Goal: Transaction & Acquisition: Purchase product/service

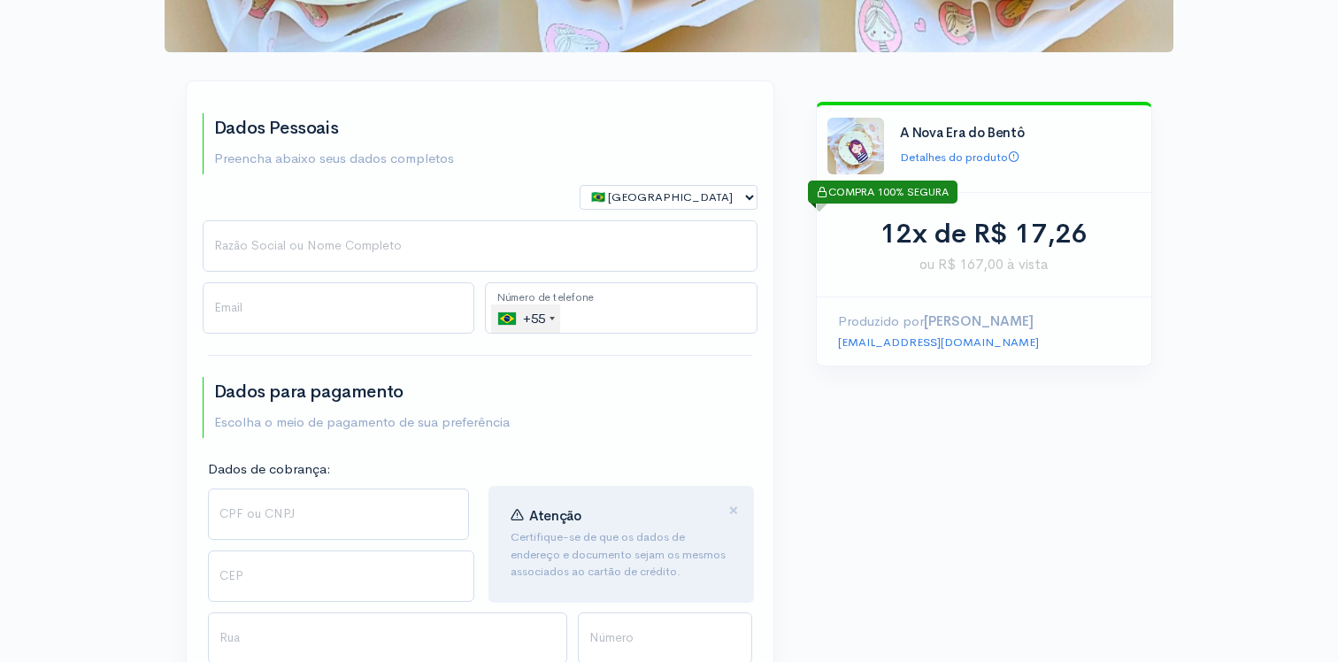
scroll to position [314, 0]
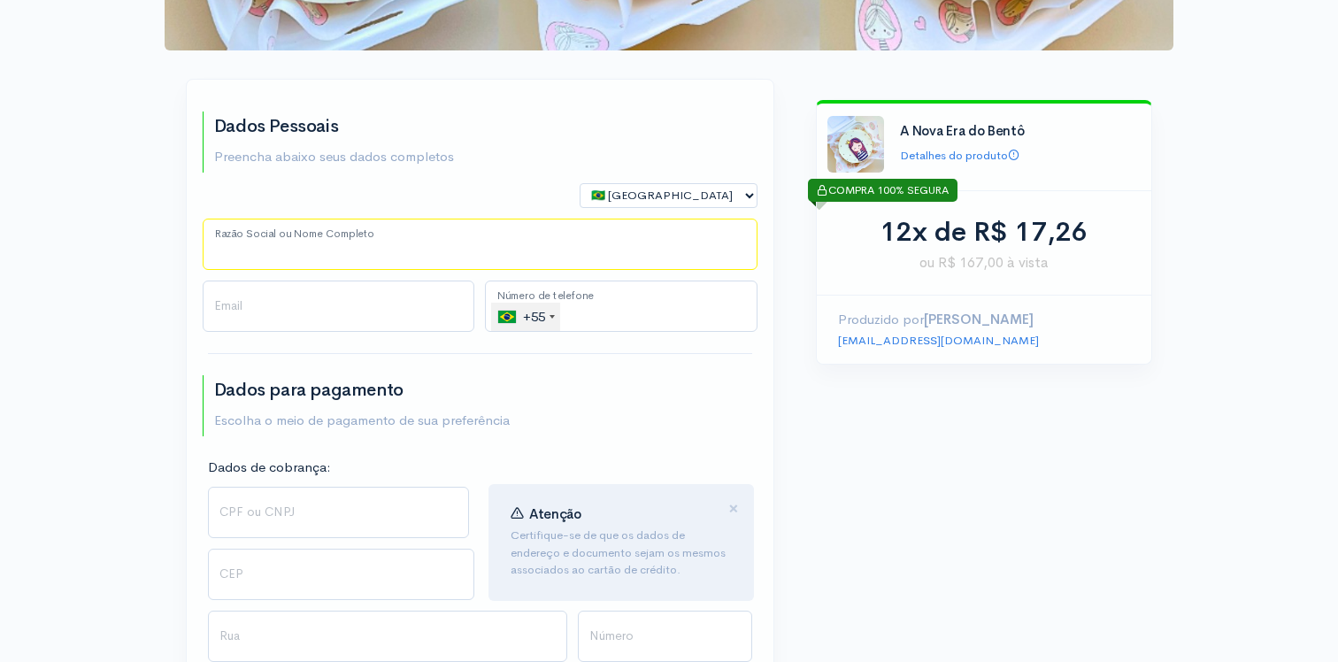
click at [396, 234] on input "Razão Social ou Nome Completo" at bounding box center [480, 244] width 555 height 51
type input "[PERSON_NAME]"
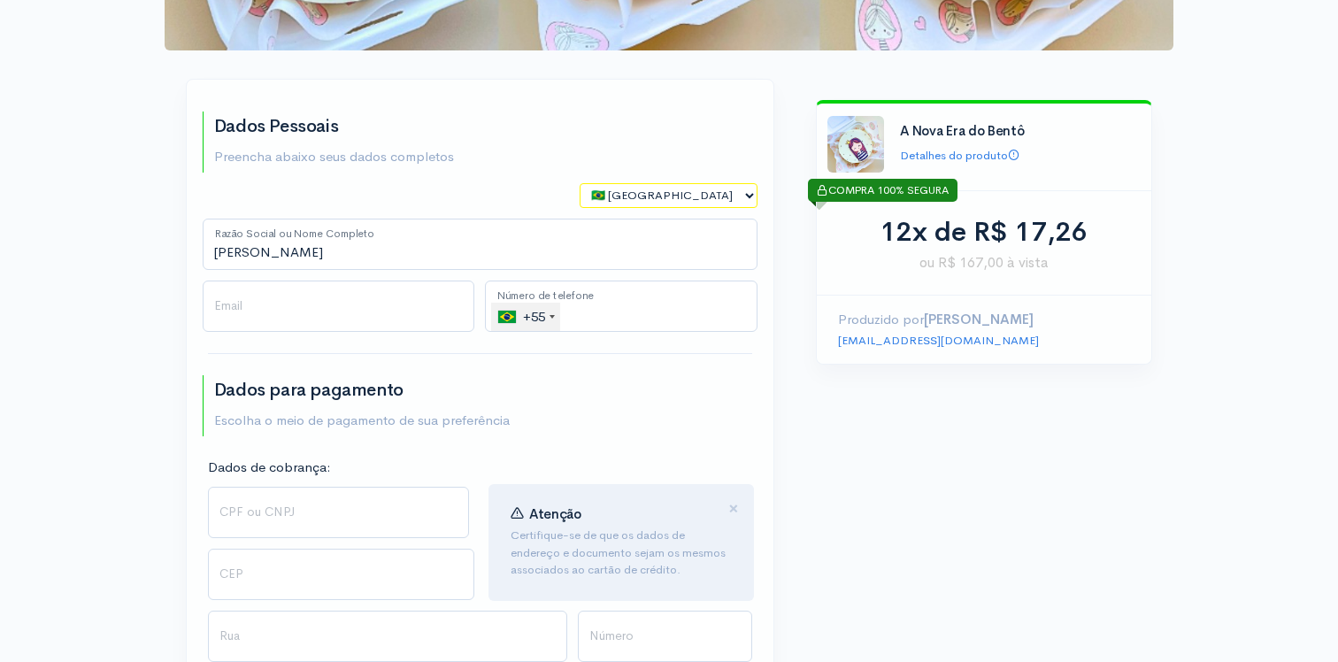
select select "US"
type input "[EMAIL_ADDRESS][DOMAIN_NAME]"
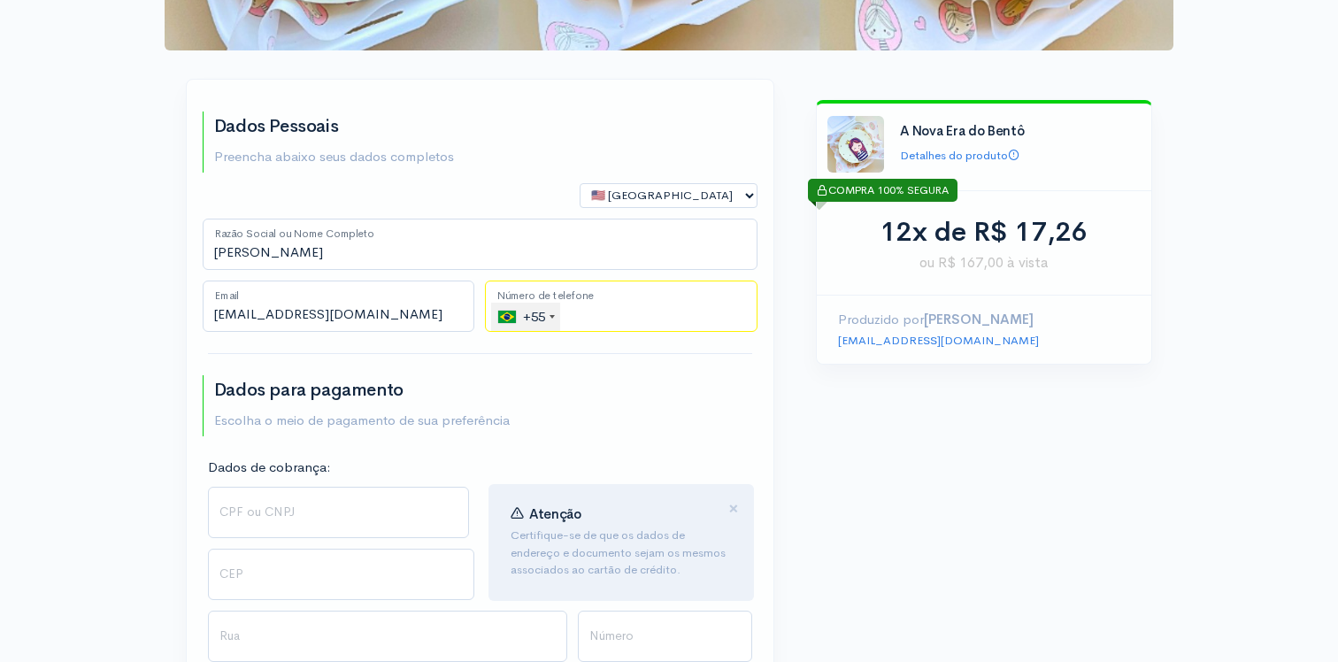
type input "[PHONE_NUMBER]"
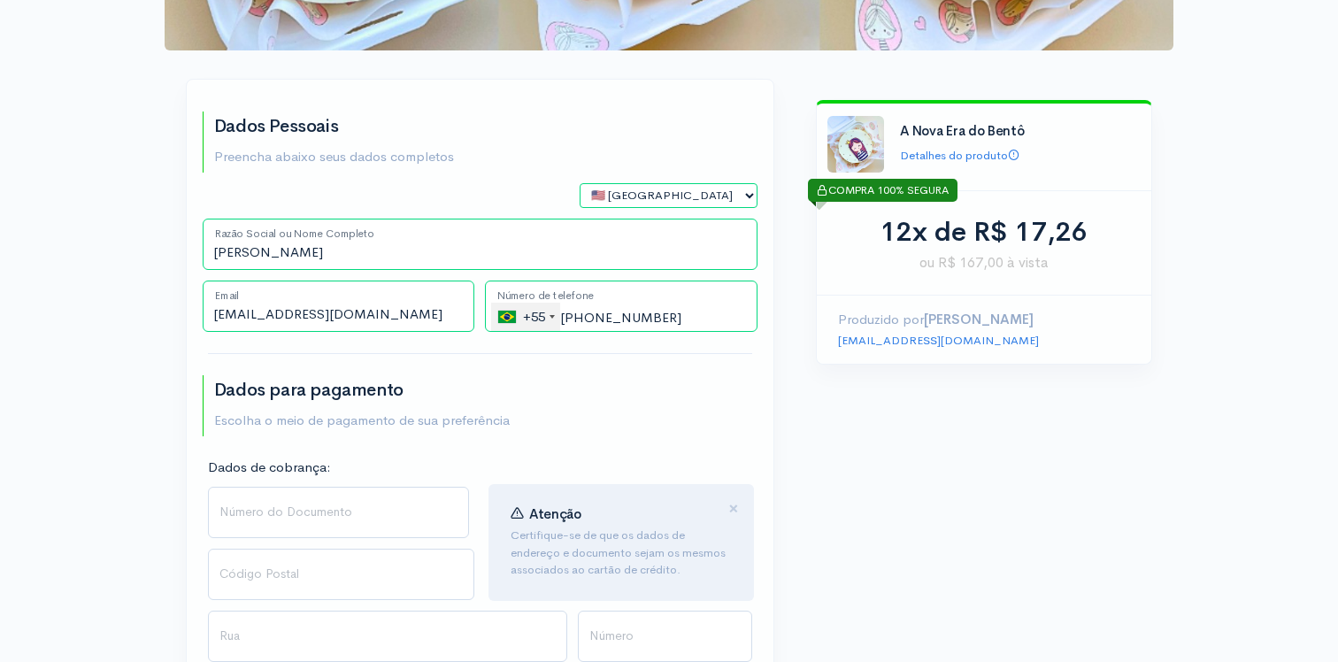
click at [519, 319] on div "+55" at bounding box center [529, 317] width 62 height 28
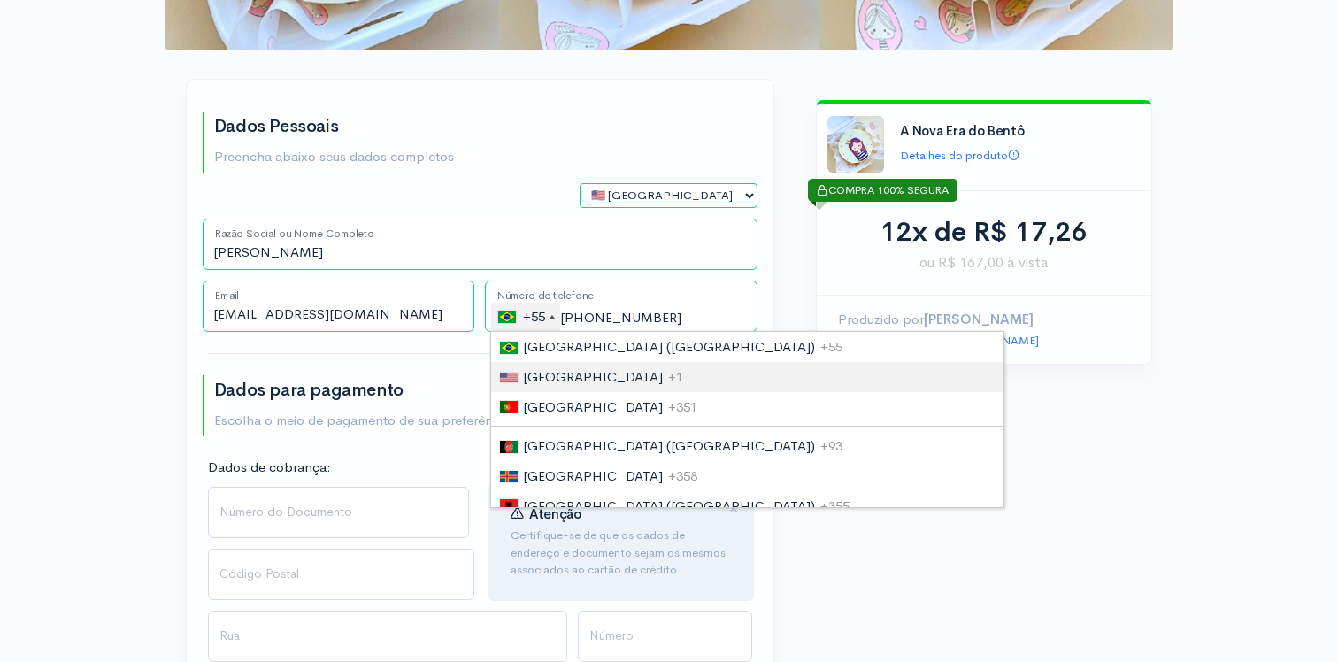
click at [531, 366] on li "[GEOGRAPHIC_DATA] +1" at bounding box center [747, 377] width 512 height 30
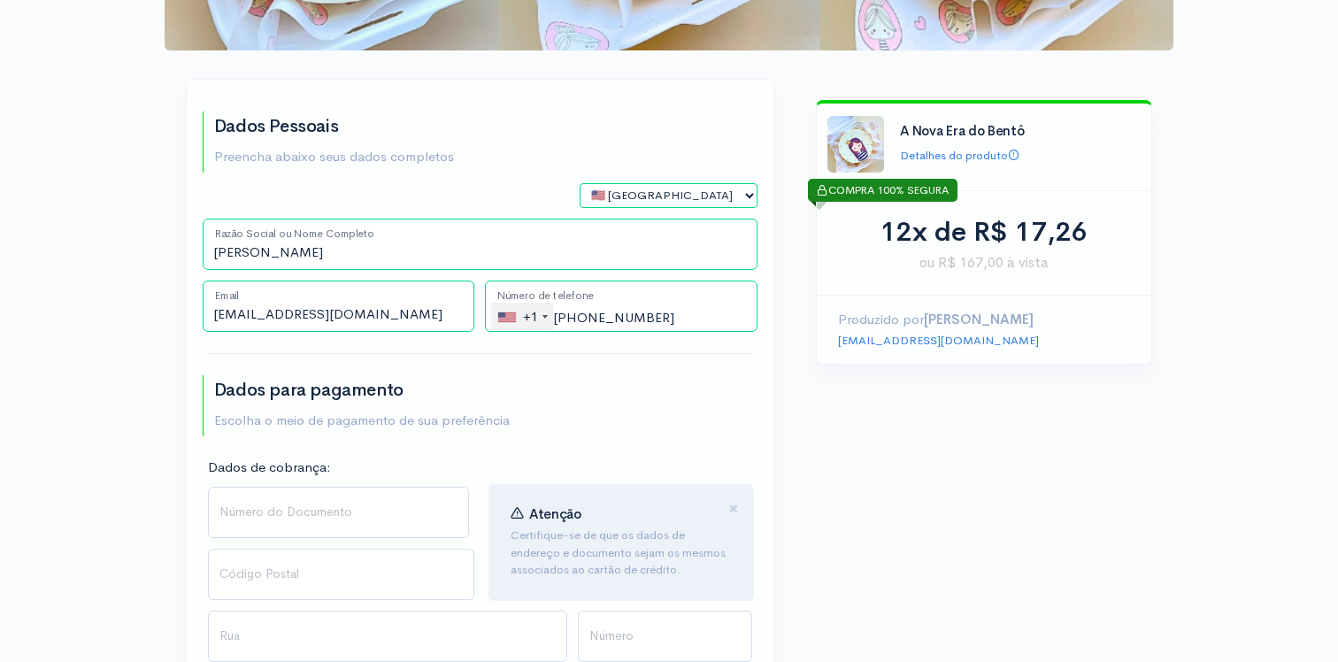
click at [252, 511] on input "Número do Documento" at bounding box center [339, 512] width 262 height 51
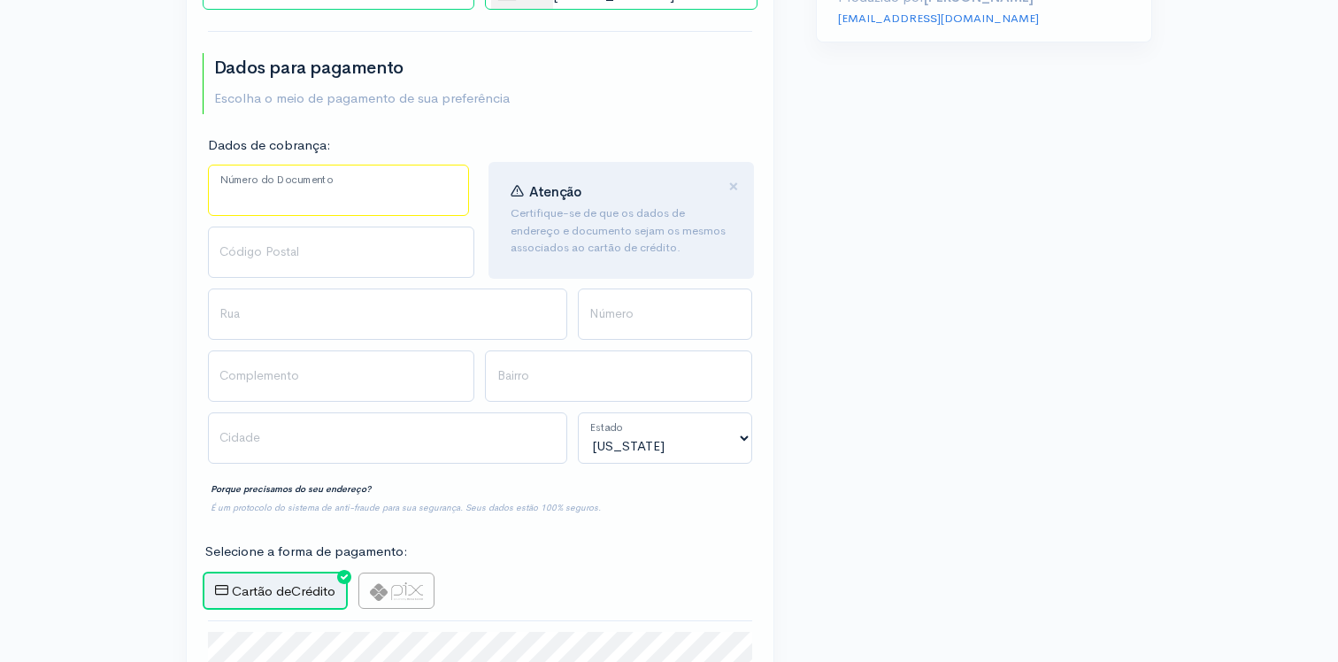
scroll to position [643, 0]
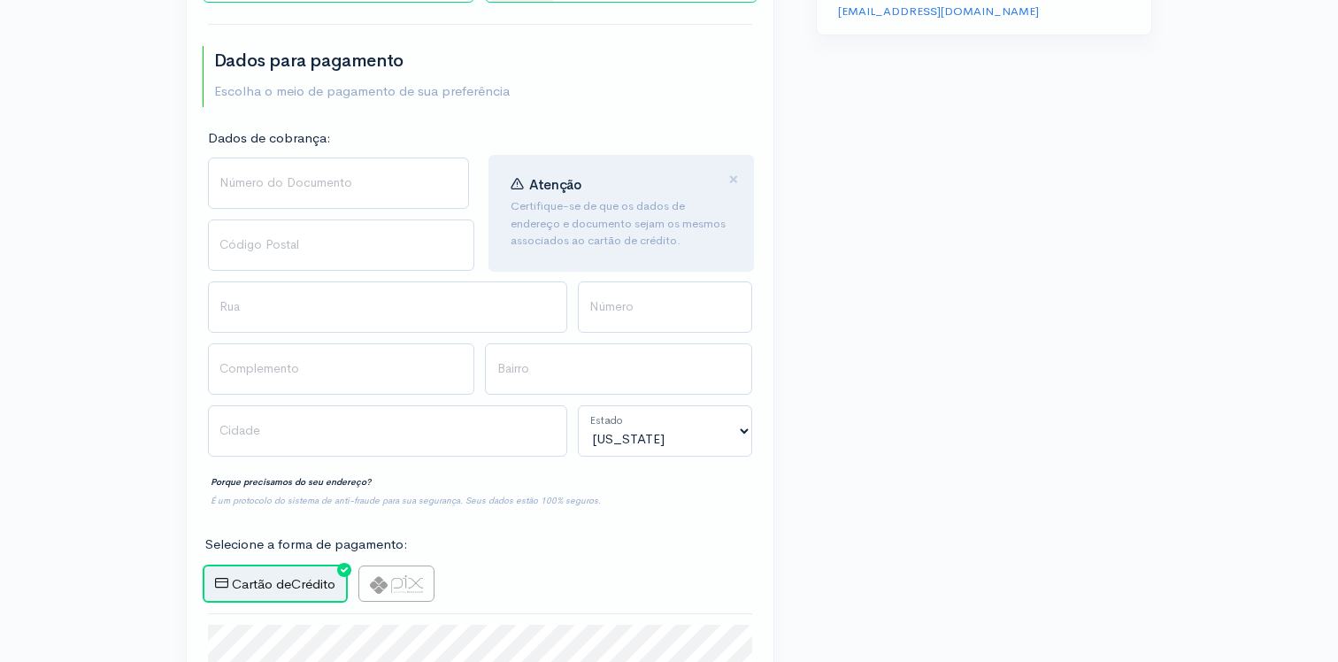
click at [419, 595] on label at bounding box center [396, 583] width 76 height 36
click at [370, 577] on input "radio" at bounding box center [364, 571] width 12 height 12
radio input "true"
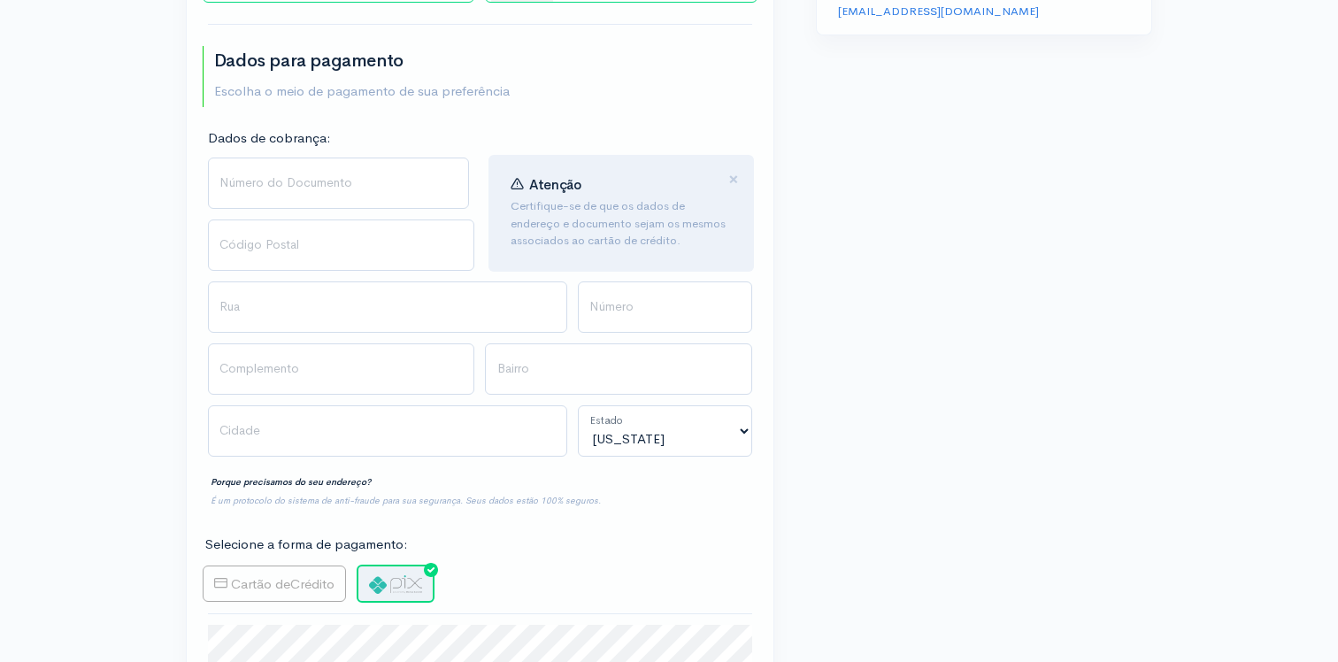
type input "Gerar PIX"
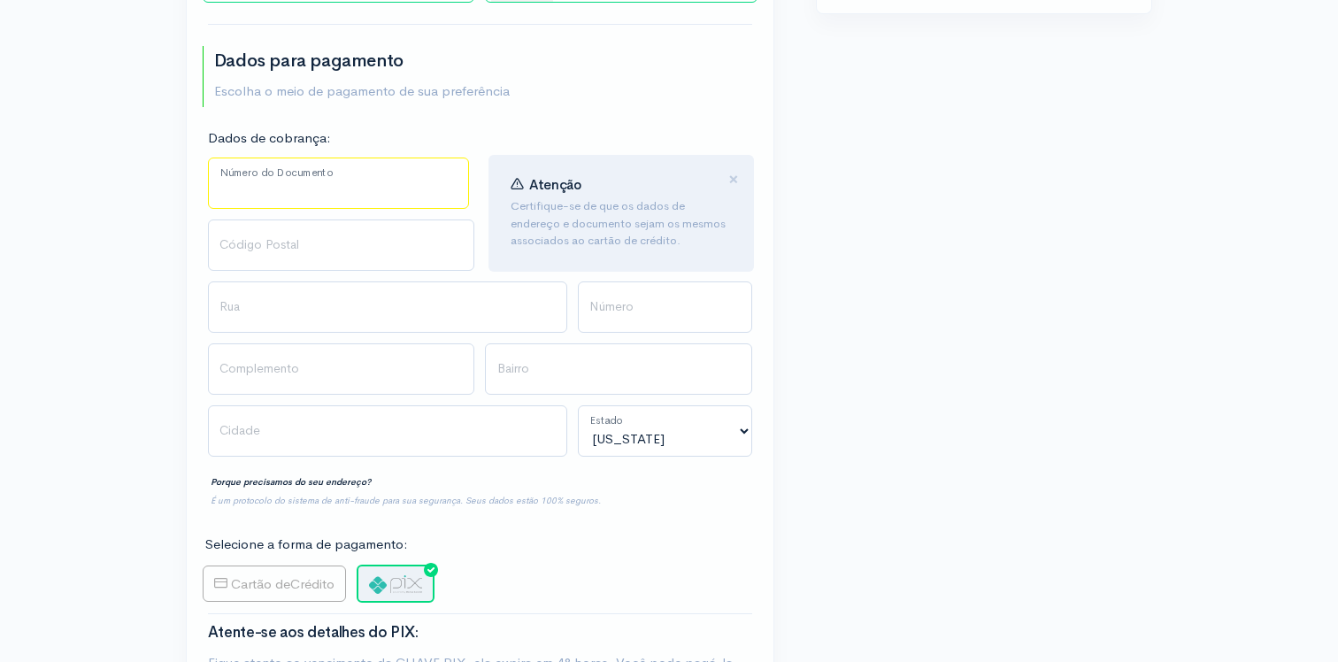
click at [305, 166] on input "Número do Documento" at bounding box center [339, 182] width 262 height 51
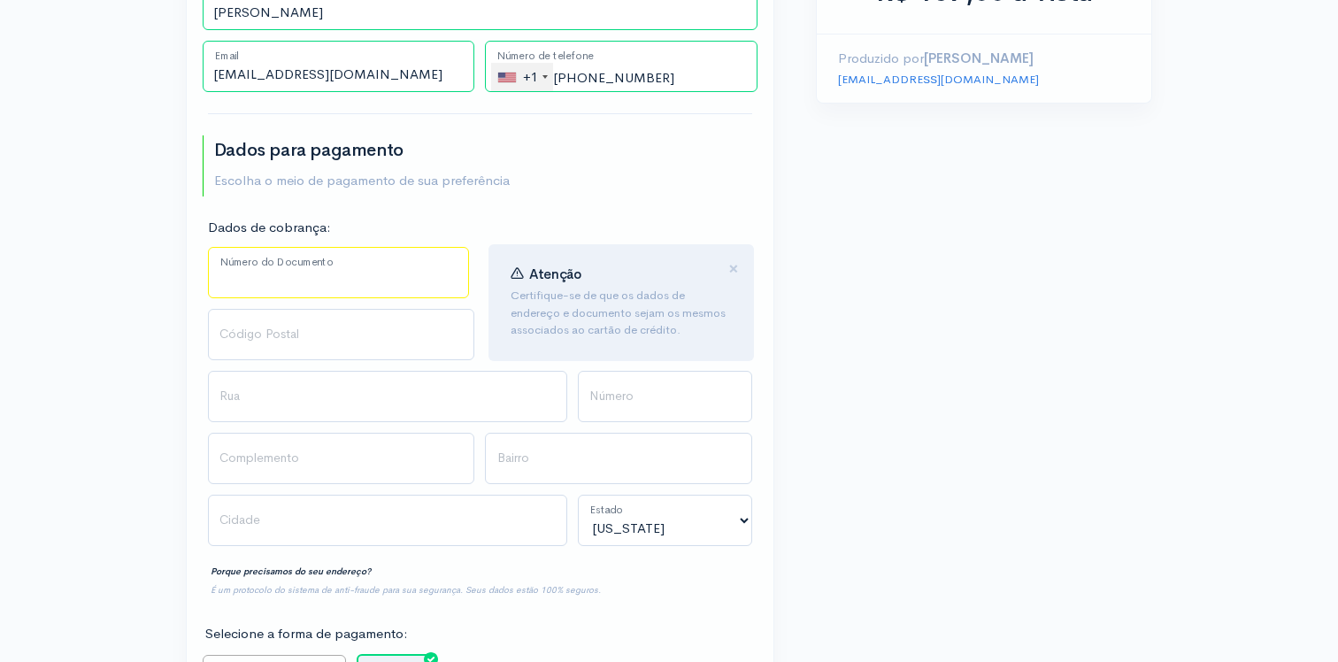
scroll to position [556, 0]
click at [264, 284] on input "Número do Documento" at bounding box center [339, 270] width 262 height 51
type input "126505767"
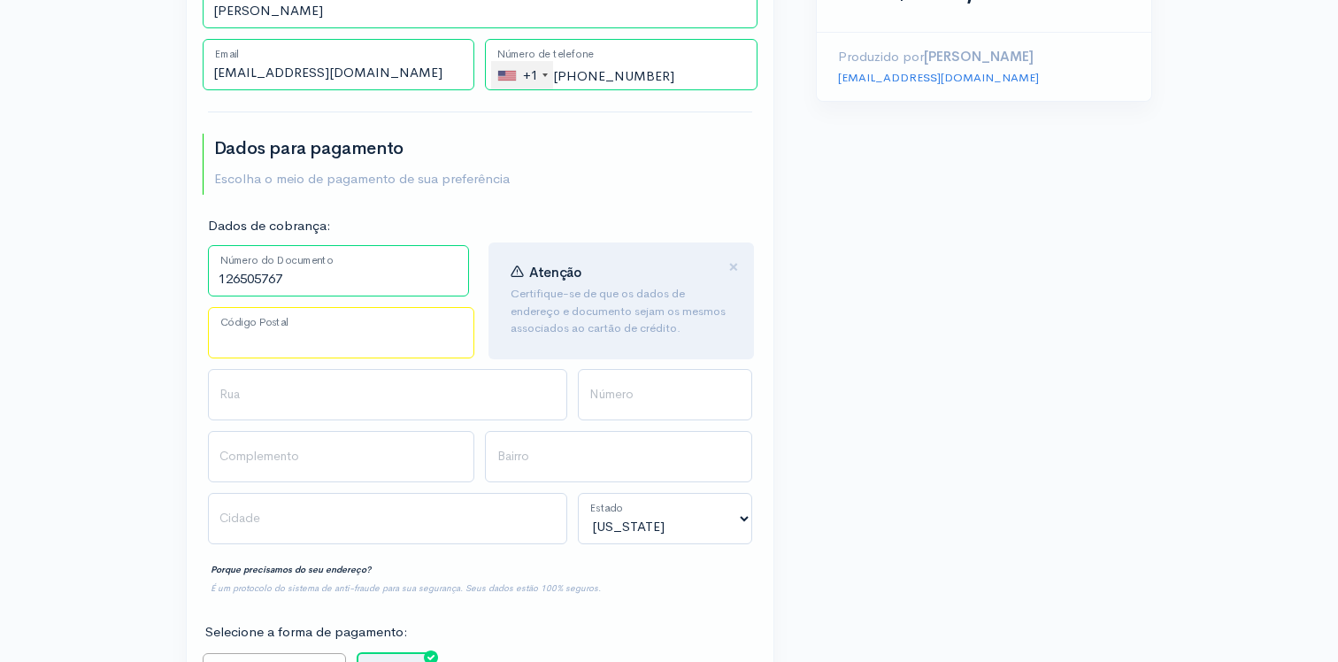
click at [242, 339] on input "Código Postal" at bounding box center [341, 332] width 267 height 51
click at [247, 350] on input "Código Postal" at bounding box center [341, 332] width 267 height 51
click at [309, 341] on input "Código Postal" at bounding box center [341, 332] width 267 height 51
click at [255, 329] on input "Código Postal" at bounding box center [341, 332] width 267 height 51
type input "21715-251"
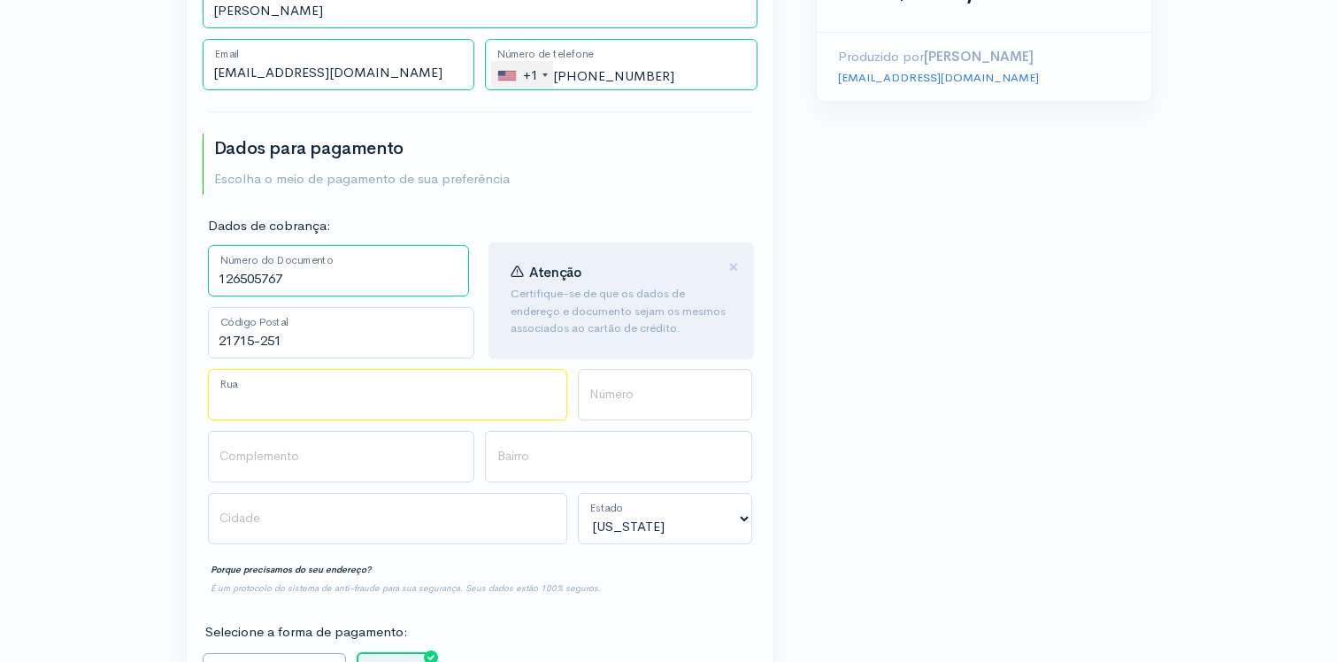
click at [242, 397] on input "Rua" at bounding box center [387, 394] width 359 height 51
click at [404, 400] on input "[STREET_ADDRESS][PERSON_NAME]" at bounding box center [387, 394] width 359 height 51
click at [472, 403] on input "[STREET_ADDRESS][PERSON_NAME]" at bounding box center [387, 394] width 359 height 51
type input "Rua [PERSON_NAME]"
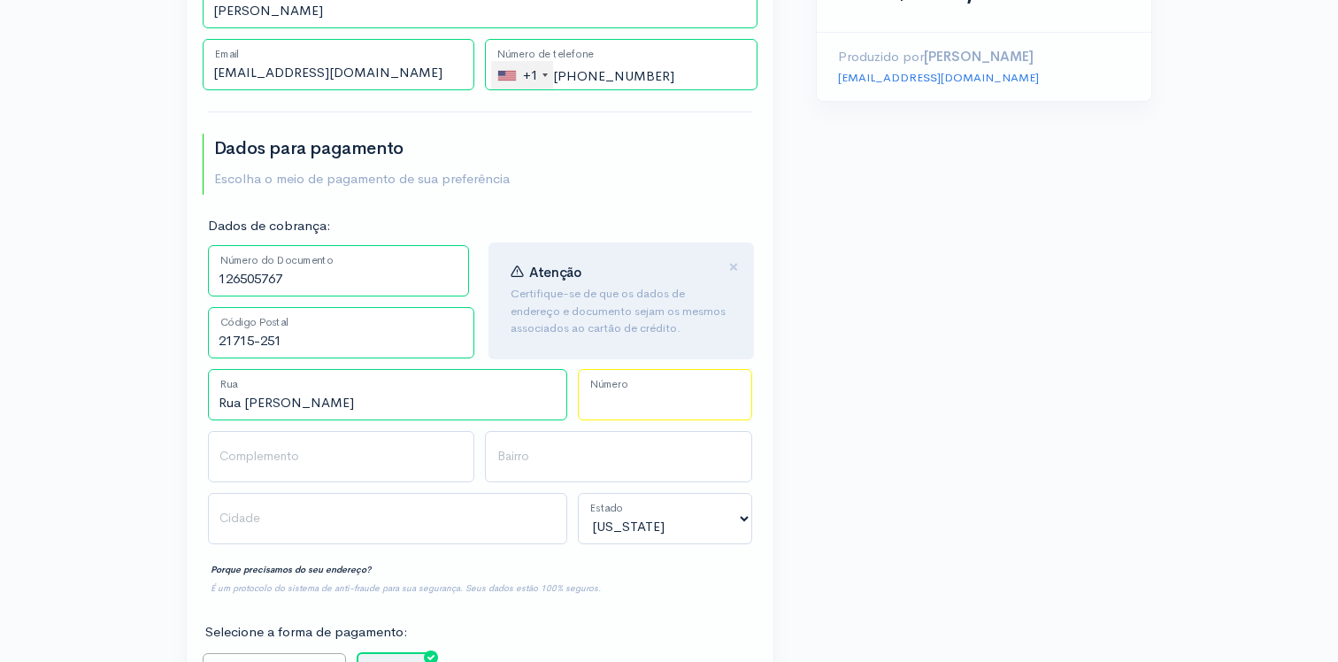
click at [656, 381] on input "Número" at bounding box center [665, 394] width 174 height 51
type input "1721"
click at [530, 457] on input "Bairro" at bounding box center [618, 456] width 267 height 51
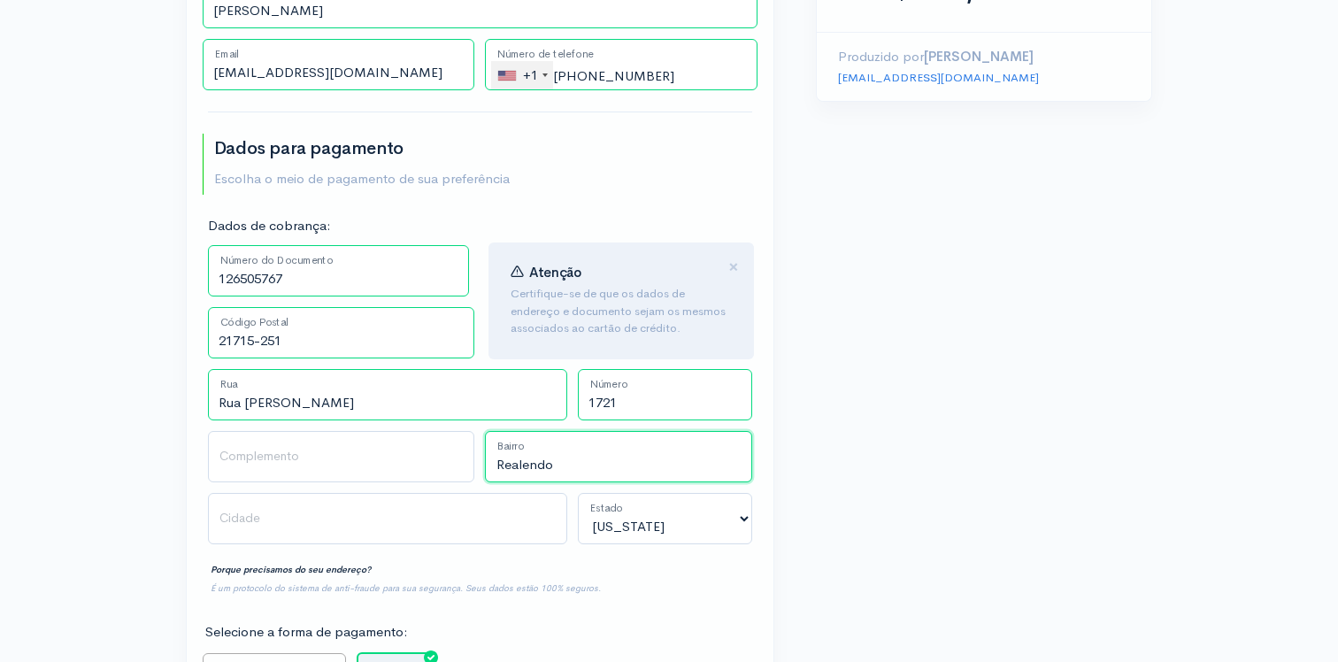
click at [549, 465] on input "Realendo" at bounding box center [618, 456] width 267 height 51
type input "Realengo"
click at [463, 516] on input "Cidade" at bounding box center [387, 518] width 359 height 51
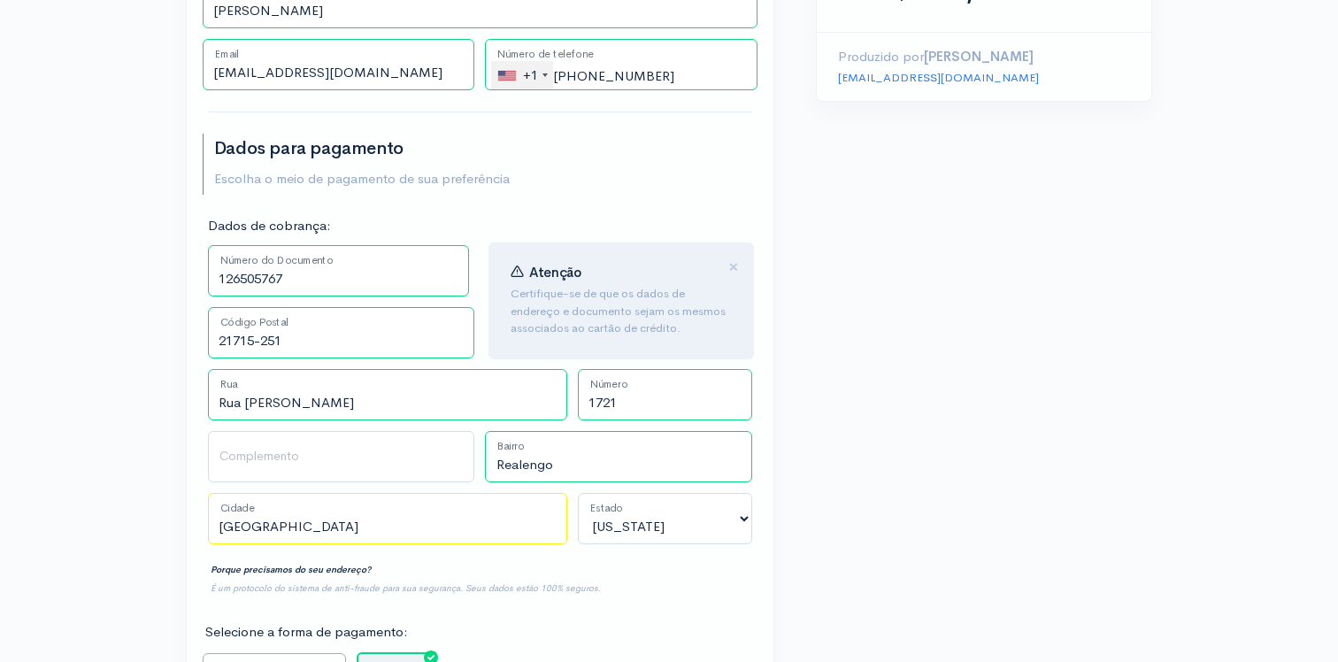
type input "[GEOGRAPHIC_DATA]"
click at [707, 529] on select "[US_STATE] [US_STATE] [US_STATE] [US_STATE] [US_STATE] [US_STATE] [US_STATE] [U…" at bounding box center [665, 518] width 174 height 51
select select "[US_STATE]"
click at [578, 493] on select "[US_STATE] [US_STATE] [US_STATE] [US_STATE] [US_STATE] [US_STATE] [US_STATE] [U…" at bounding box center [665, 518] width 174 height 51
drag, startPoint x: 629, startPoint y: 399, endPoint x: 572, endPoint y: 397, distance: 57.5
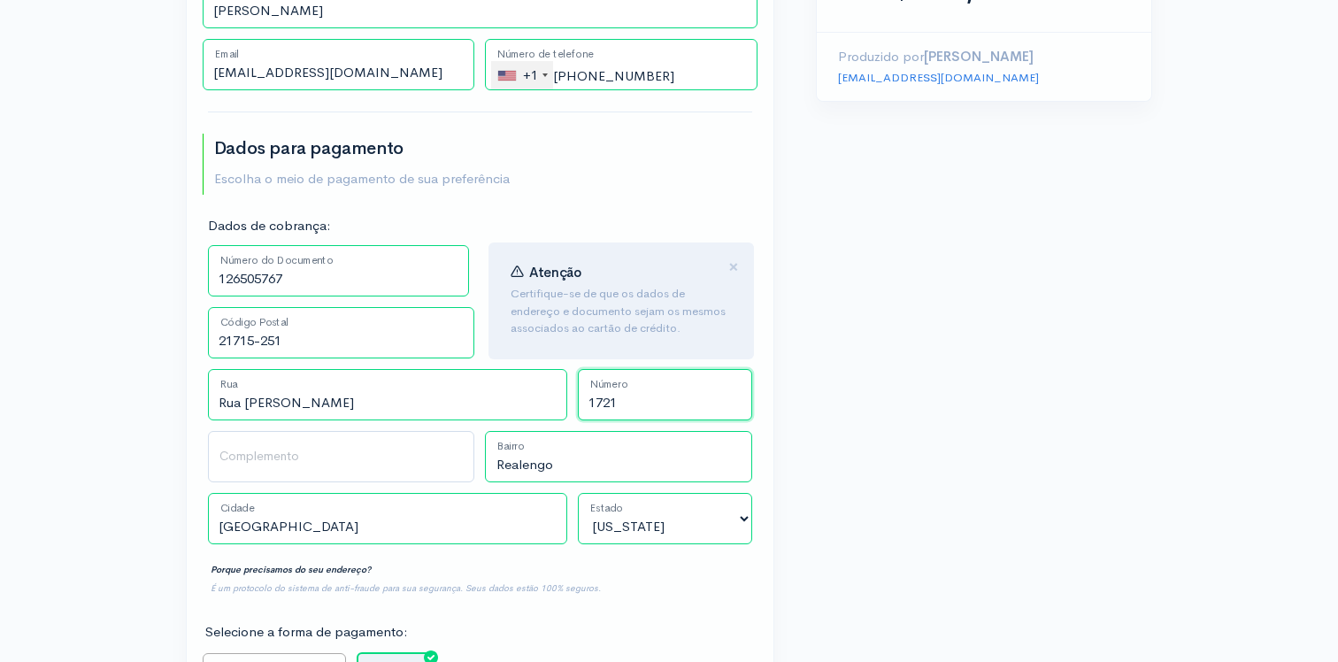
click at [572, 397] on div "1721 Número" at bounding box center [664, 400] width 185 height 62
type input "2807"
click at [426, 407] on input "Rua [PERSON_NAME]" at bounding box center [387, 394] width 359 height 51
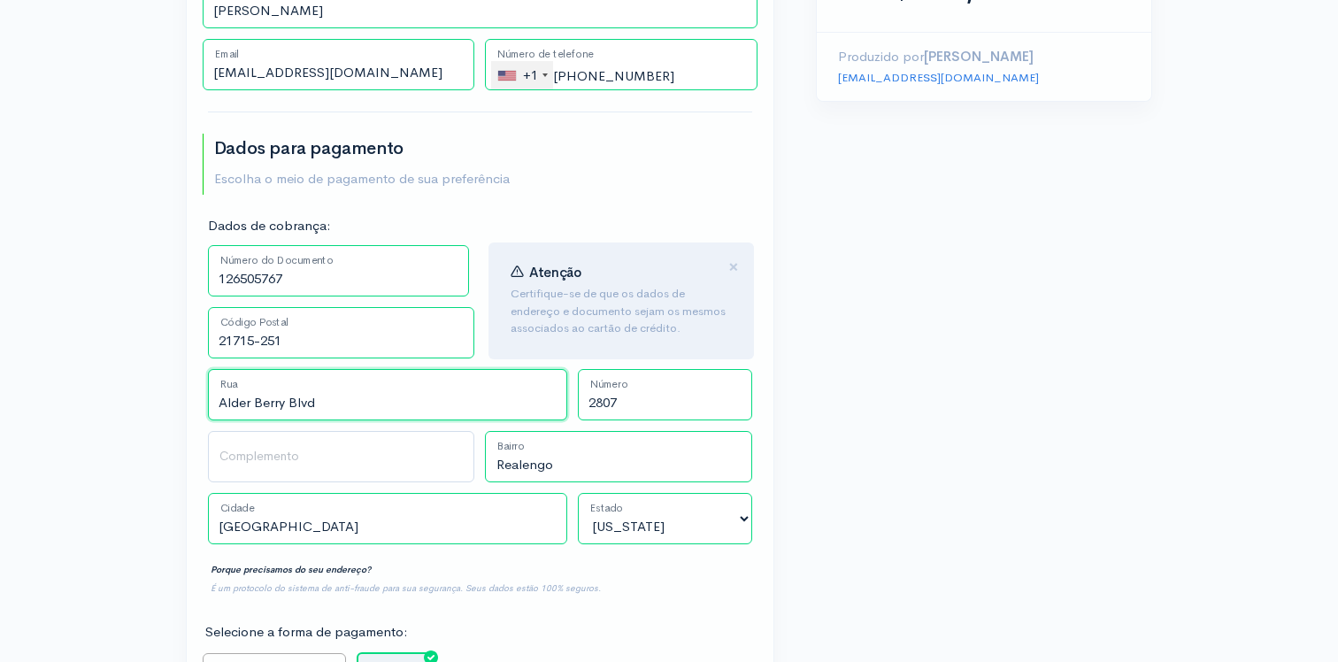
type input "Alder Berry Blvd"
drag, startPoint x: 304, startPoint y: 346, endPoint x: 199, endPoint y: 346, distance: 105.3
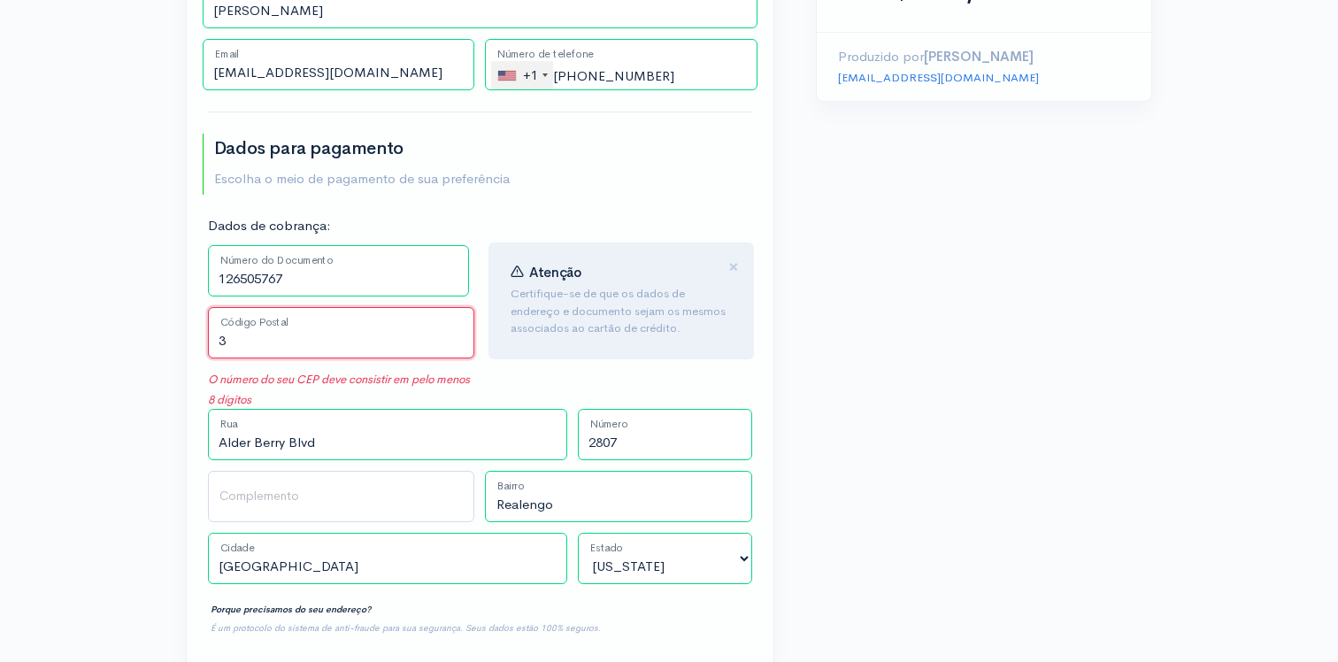
click at [295, 340] on input "3" at bounding box center [341, 332] width 267 height 51
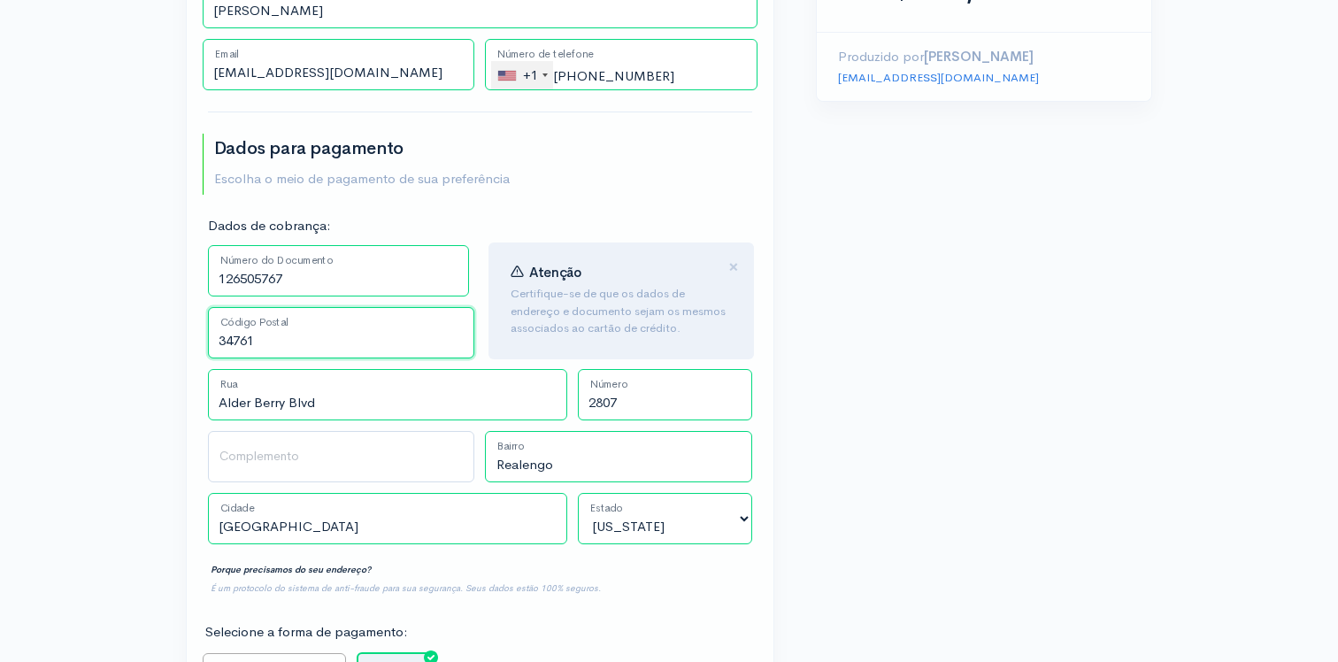
type input "34761"
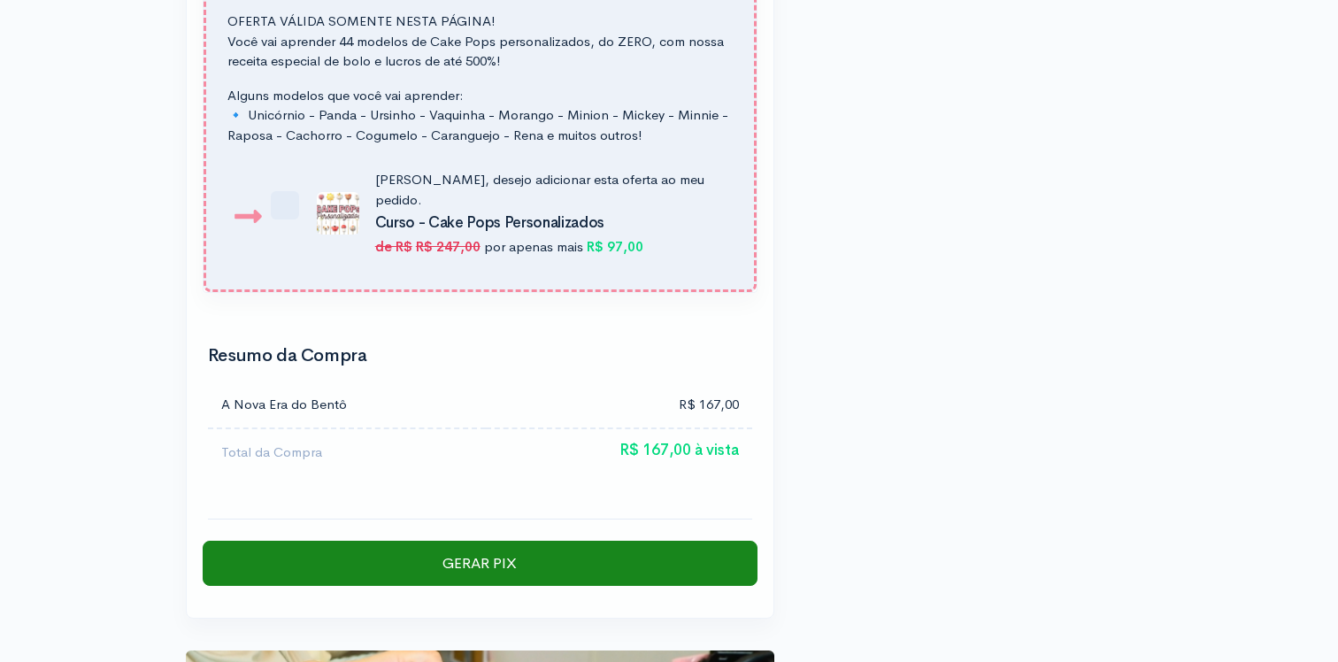
scroll to position [2673, 0]
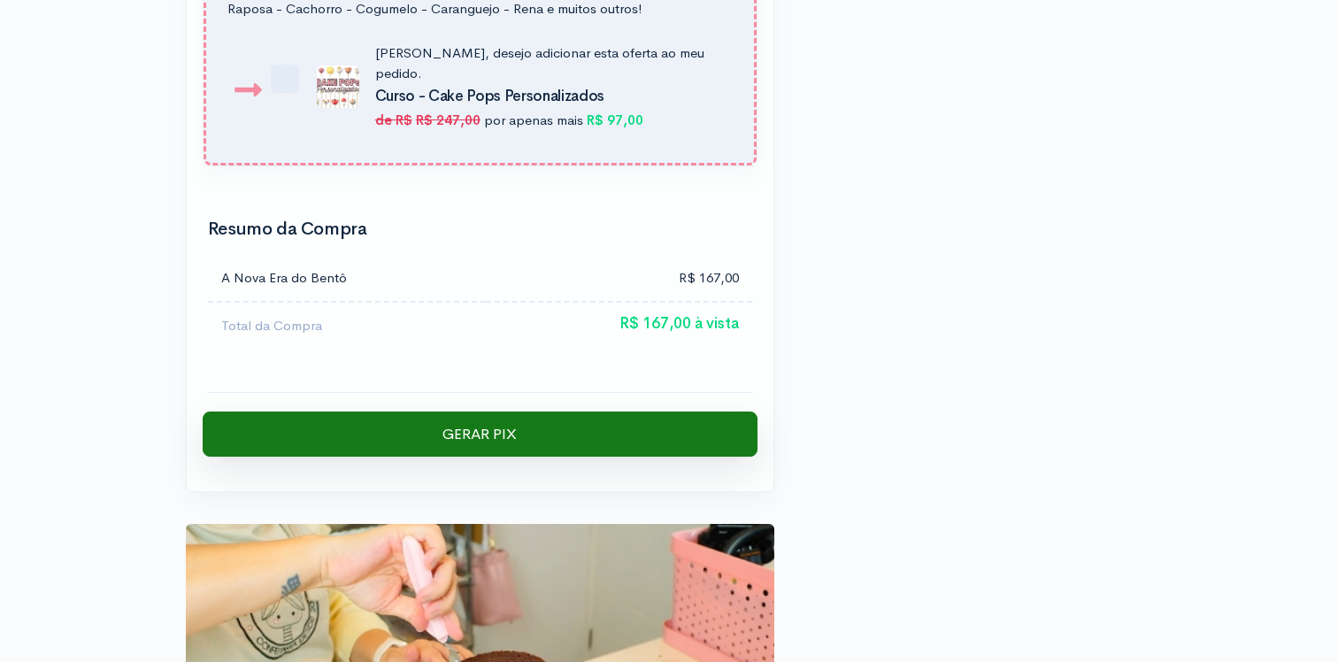
click at [496, 411] on input "Gerar PIX" at bounding box center [480, 434] width 555 height 46
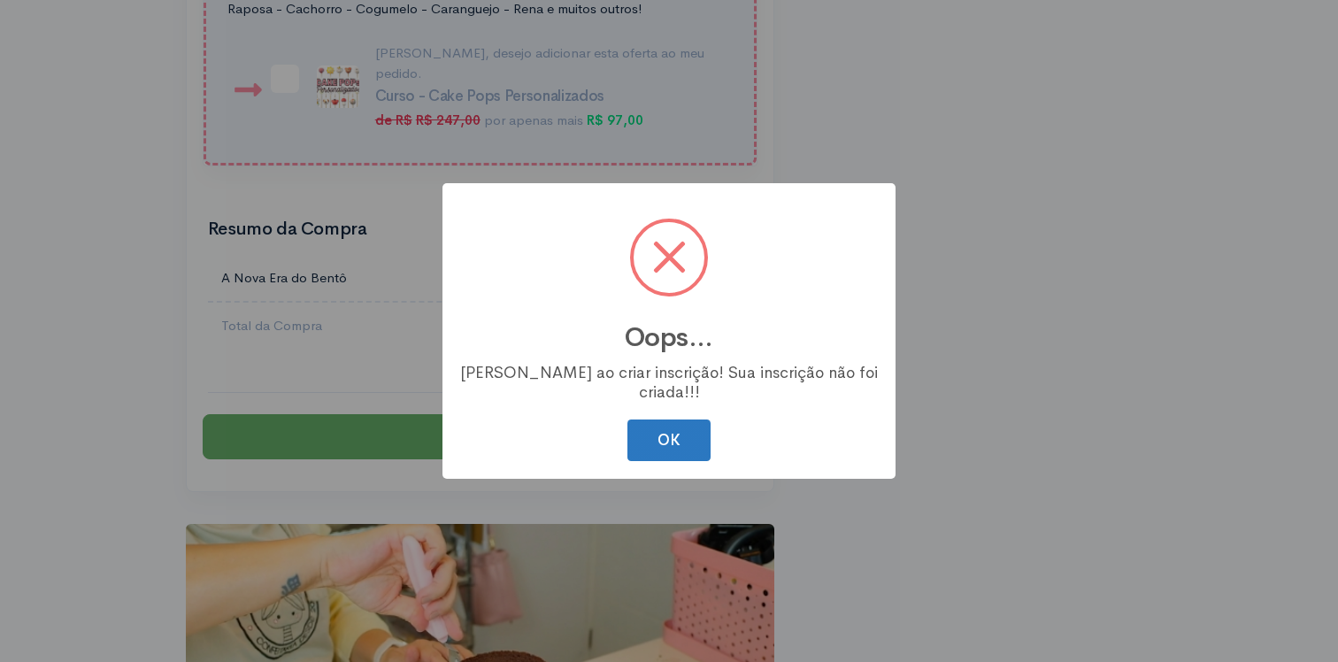
click at [688, 430] on button "OK" at bounding box center [668, 440] width 83 height 42
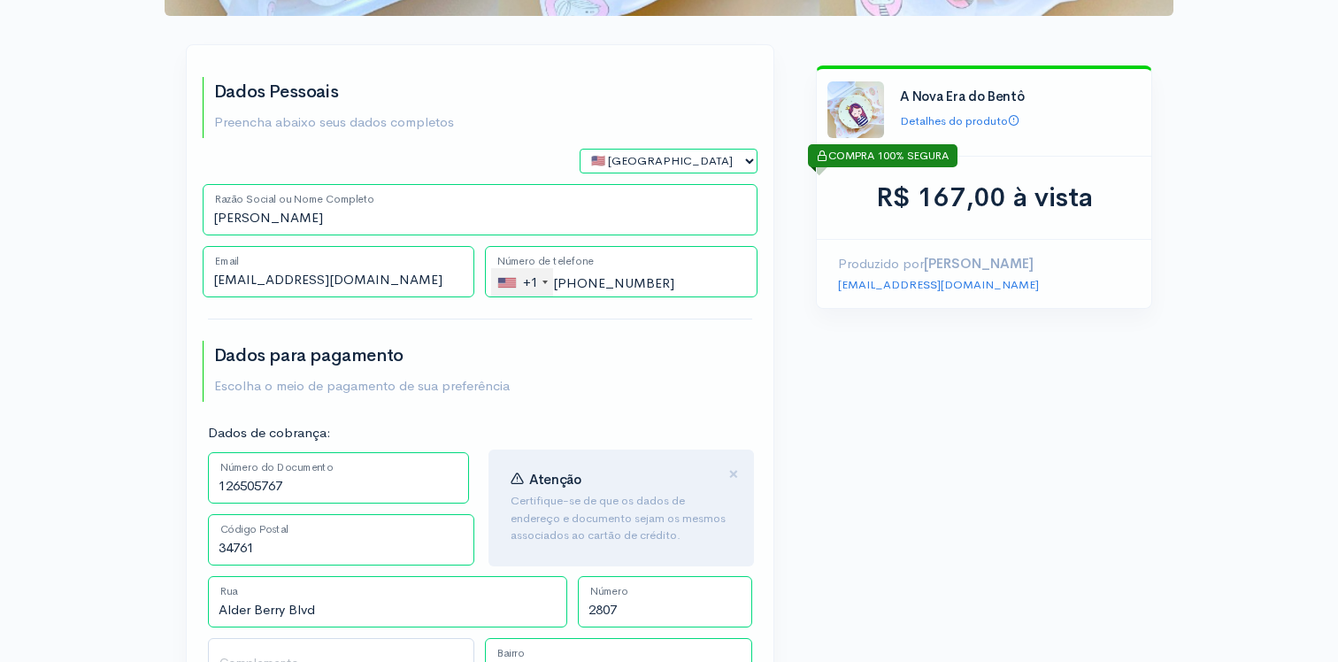
scroll to position [358, 0]
